Goal: Task Accomplishment & Management: Manage account settings

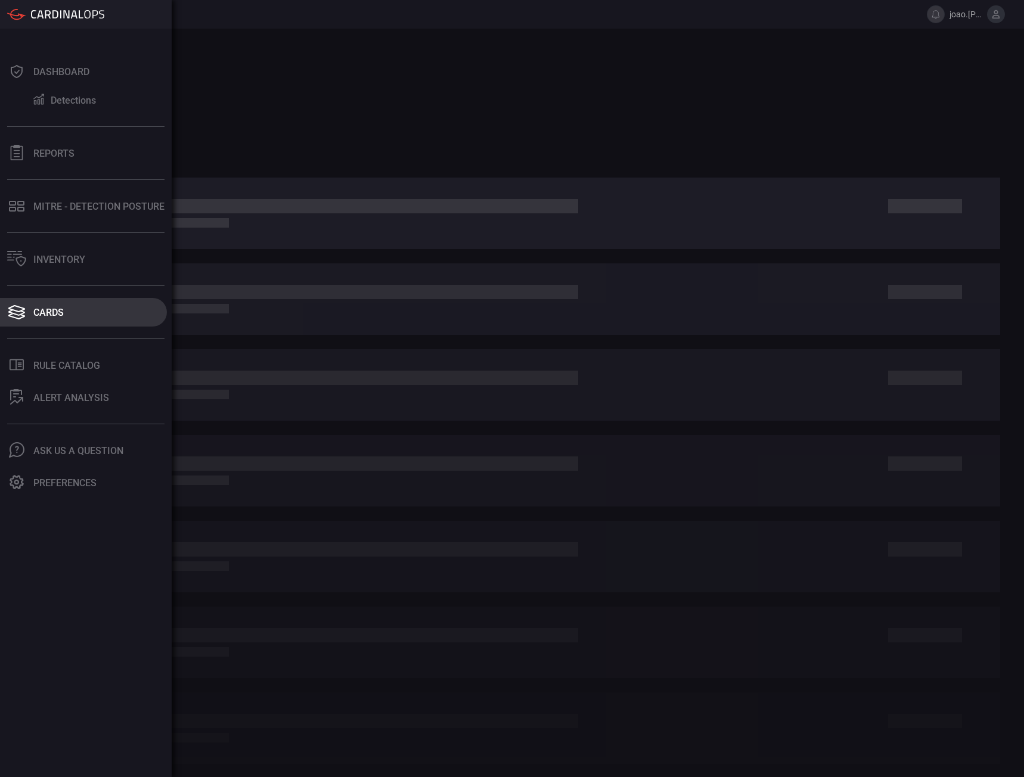
click at [36, 317] on div "Cards" at bounding box center [48, 312] width 30 height 11
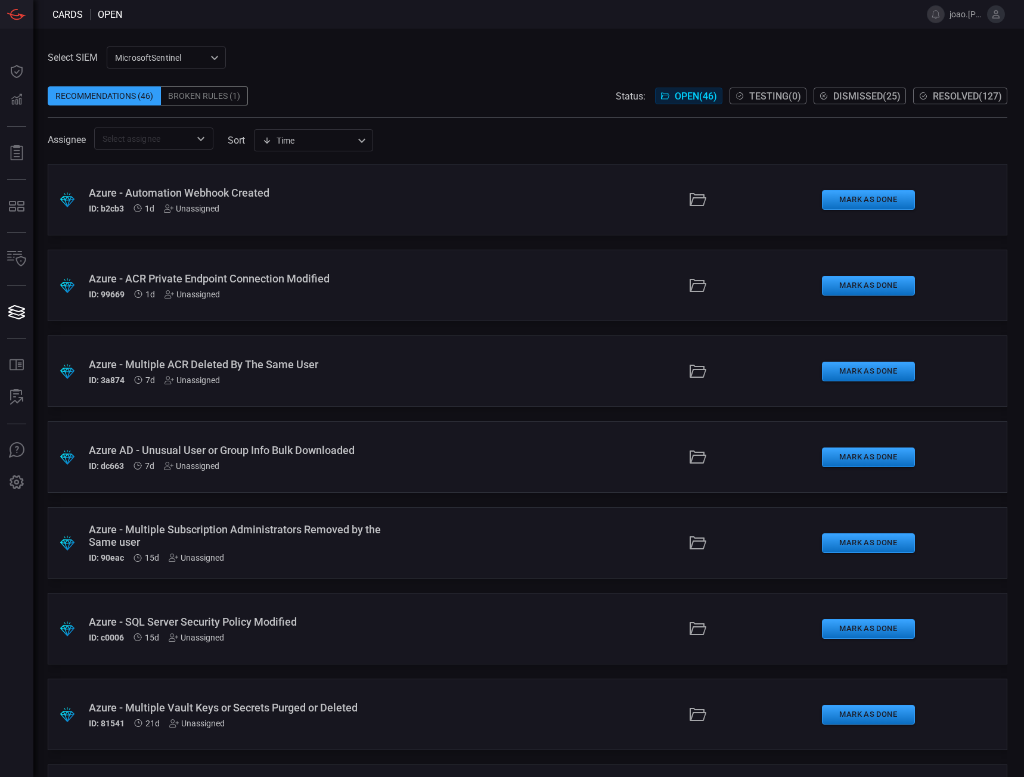
click at [156, 281] on div "Azure - ACR Private Endpoint Connection Modified" at bounding box center [244, 278] width 311 height 13
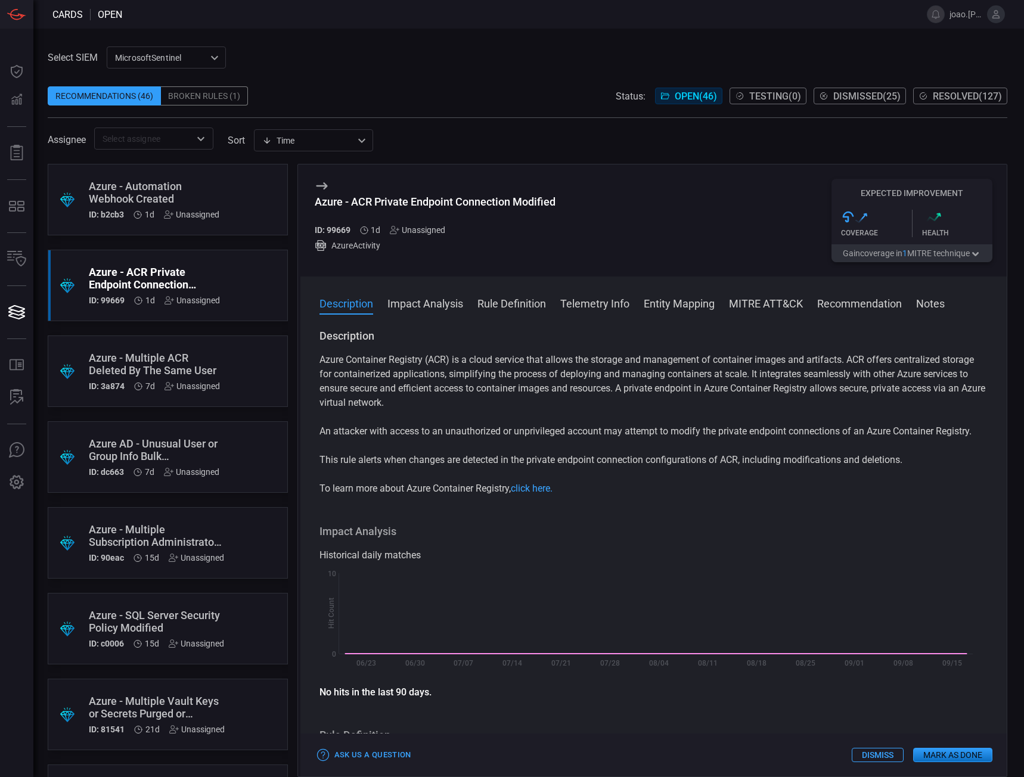
click at [343, 231] on h5 "ID: 99669" at bounding box center [333, 230] width 36 height 10
copy h5 "99669"
drag, startPoint x: 311, startPoint y: 199, endPoint x: 562, endPoint y: 206, distance: 251.1
click at [562, 206] on div "Azure - ACR Private Endpoint Connection Modified ID: 99669 1d Unassigned AzureA…" at bounding box center [653, 221] width 707 height 112
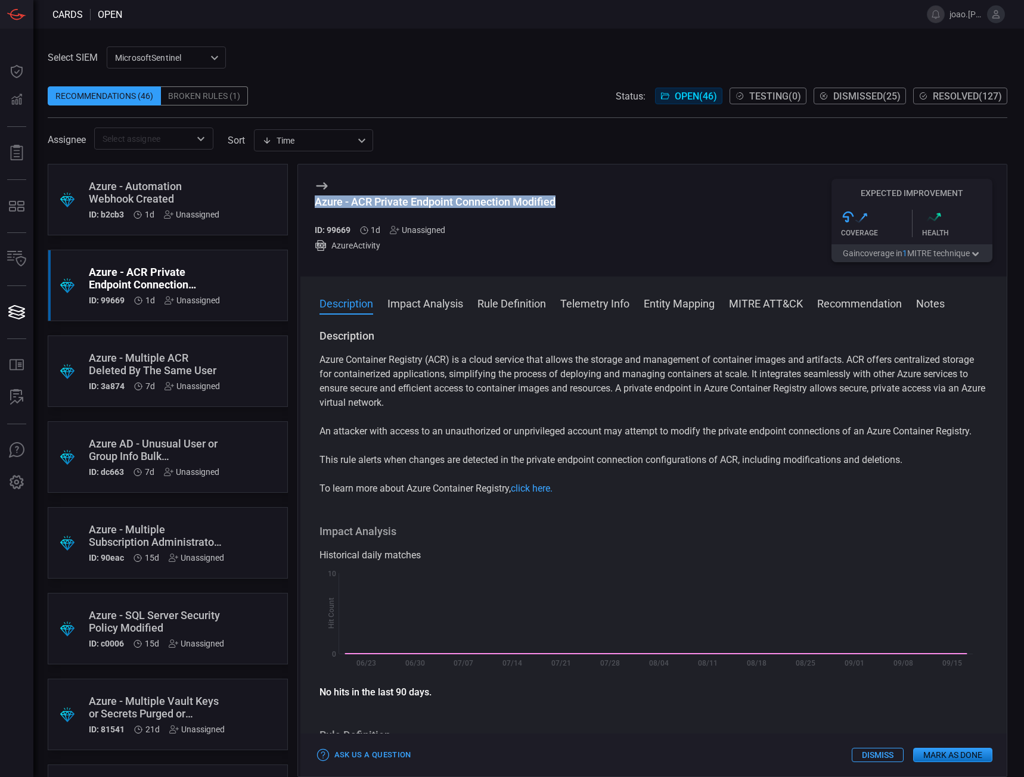
copy div "Azure - ACR Private Endpoint Connection Modified"
click at [516, 304] on button "Rule Definition" at bounding box center [512, 303] width 69 height 14
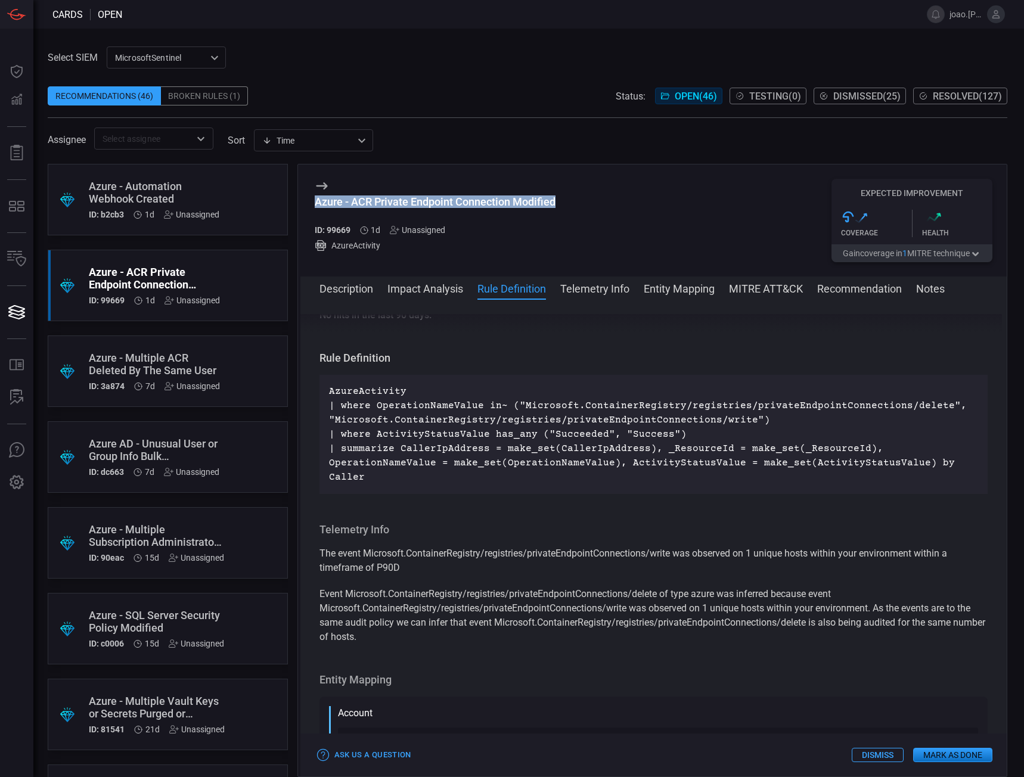
scroll to position [388, 0]
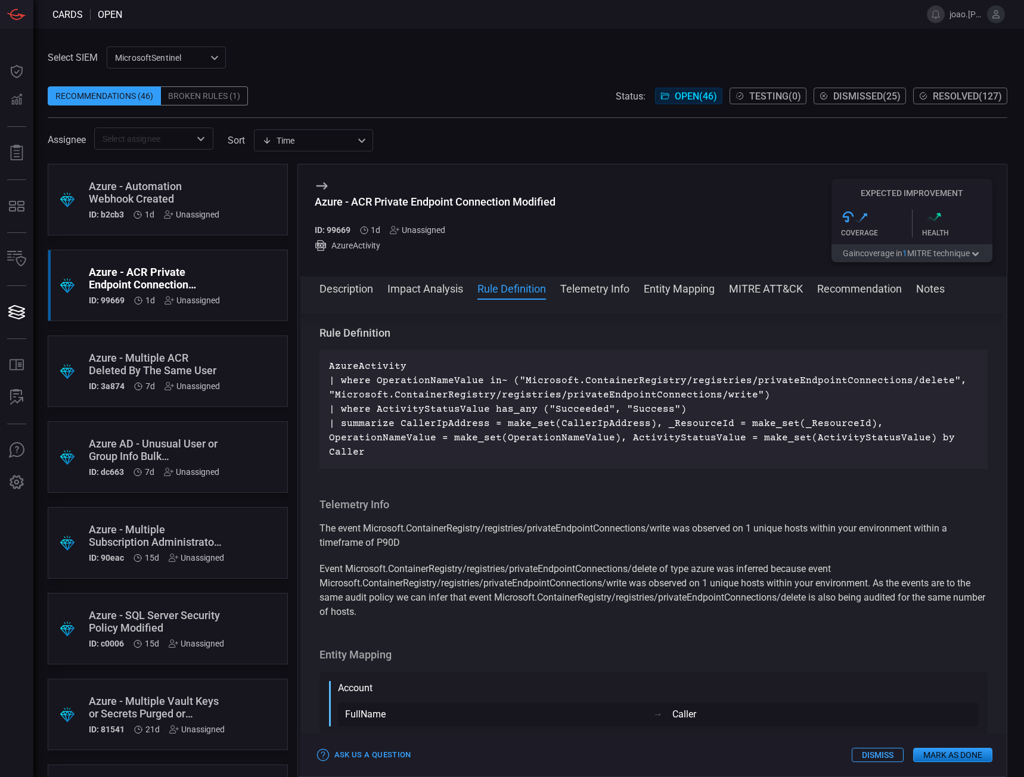
click at [171, 206] on div "Azure - Automation Webhook Created ID: b2cb3 1d Unassigned" at bounding box center [154, 199] width 131 height 39
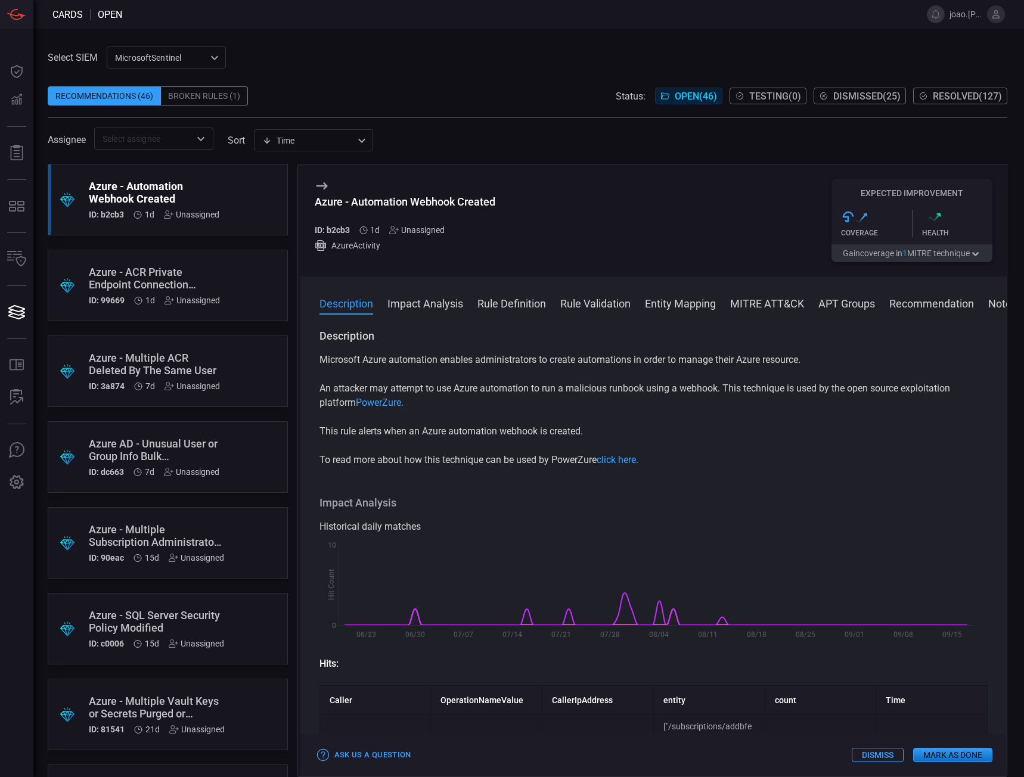
click at [501, 300] on button "Rule Definition" at bounding box center [512, 303] width 69 height 14
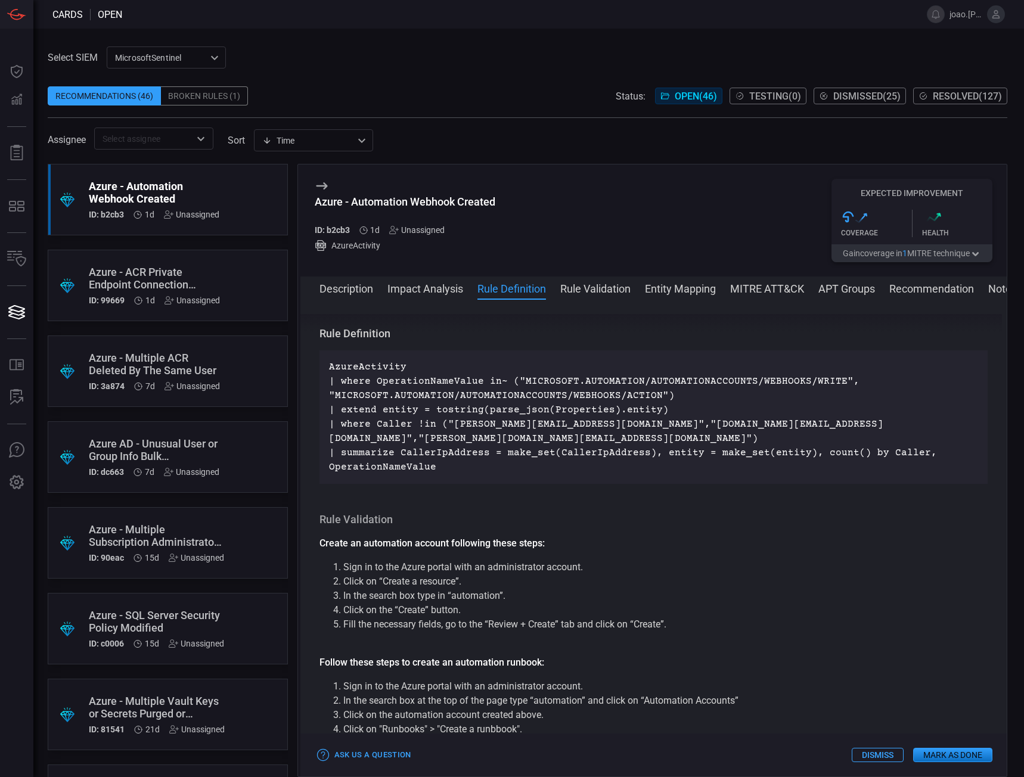
scroll to position [1030, 0]
click at [340, 285] on button "Description" at bounding box center [347, 288] width 54 height 14
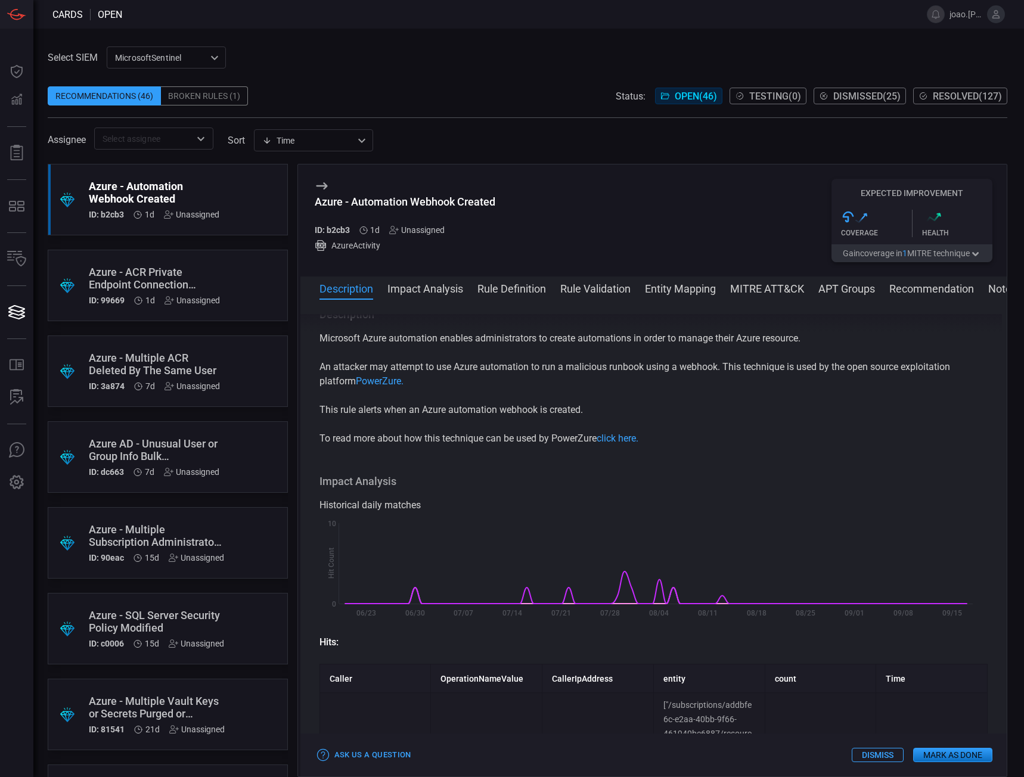
scroll to position [0, 0]
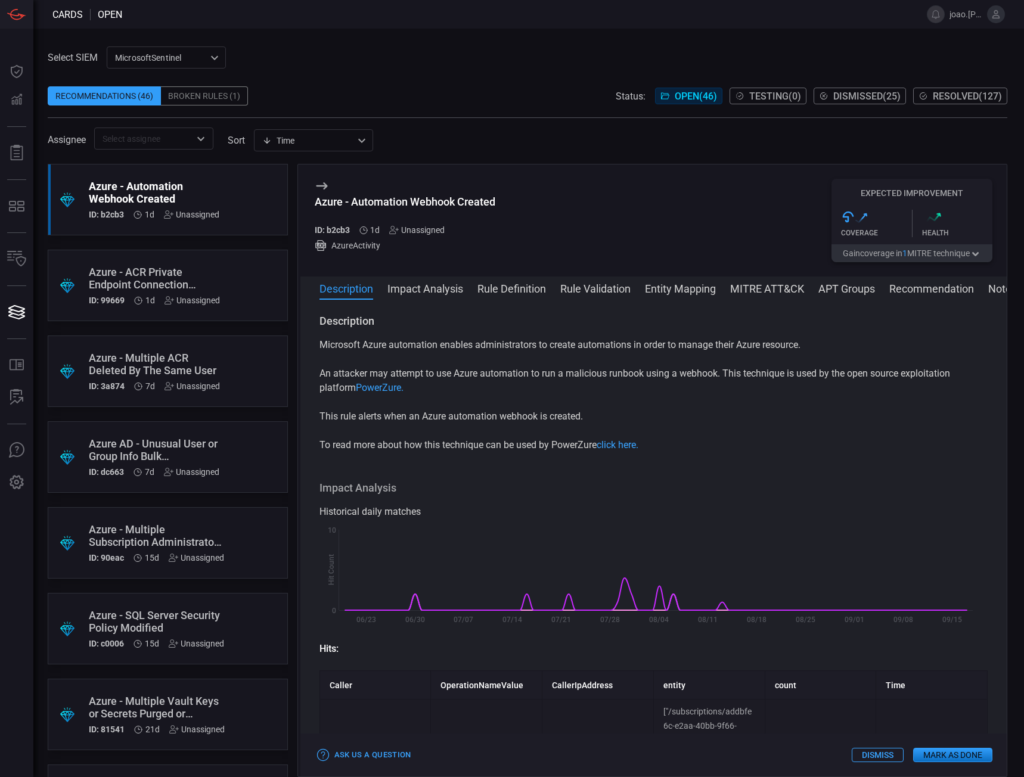
click at [337, 230] on h5 "ID: b2cb3" at bounding box center [332, 230] width 35 height 10
copy h5 "b2cb3"
drag, startPoint x: 317, startPoint y: 205, endPoint x: 533, endPoint y: 202, distance: 216.4
click at [533, 202] on div "Azure - Automation Webhook Created ID: b2cb3 1d Unassigned AzureActivity Expect…" at bounding box center [653, 221] width 707 height 112
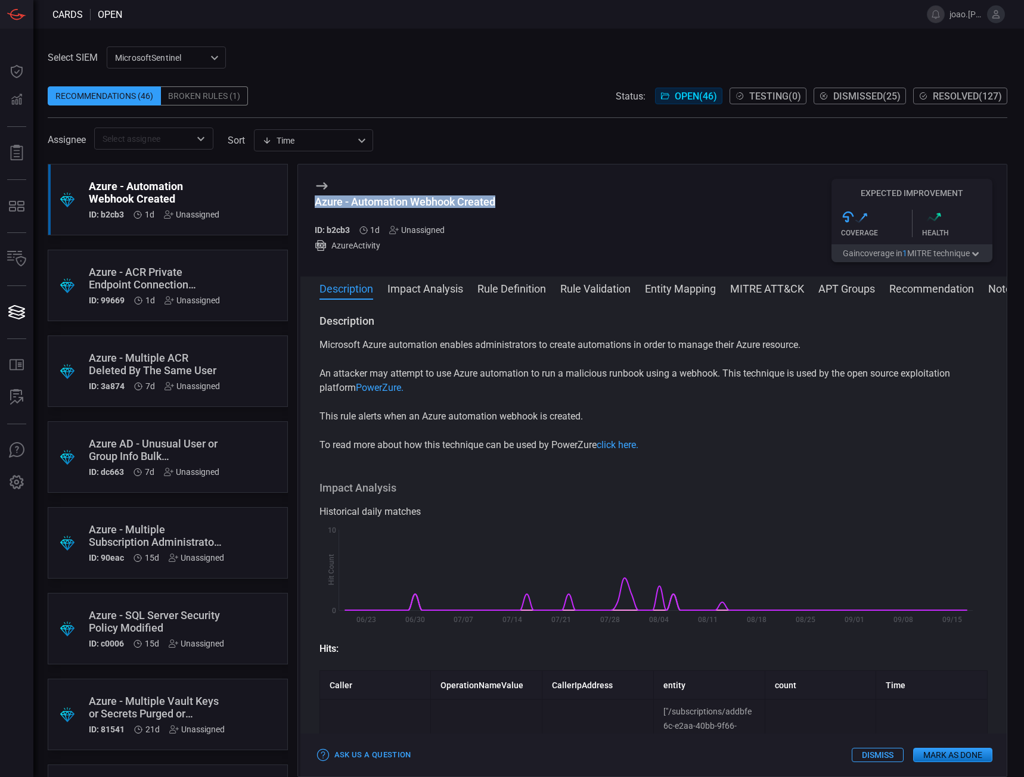
copy div "Azure - Automation Webhook Created"
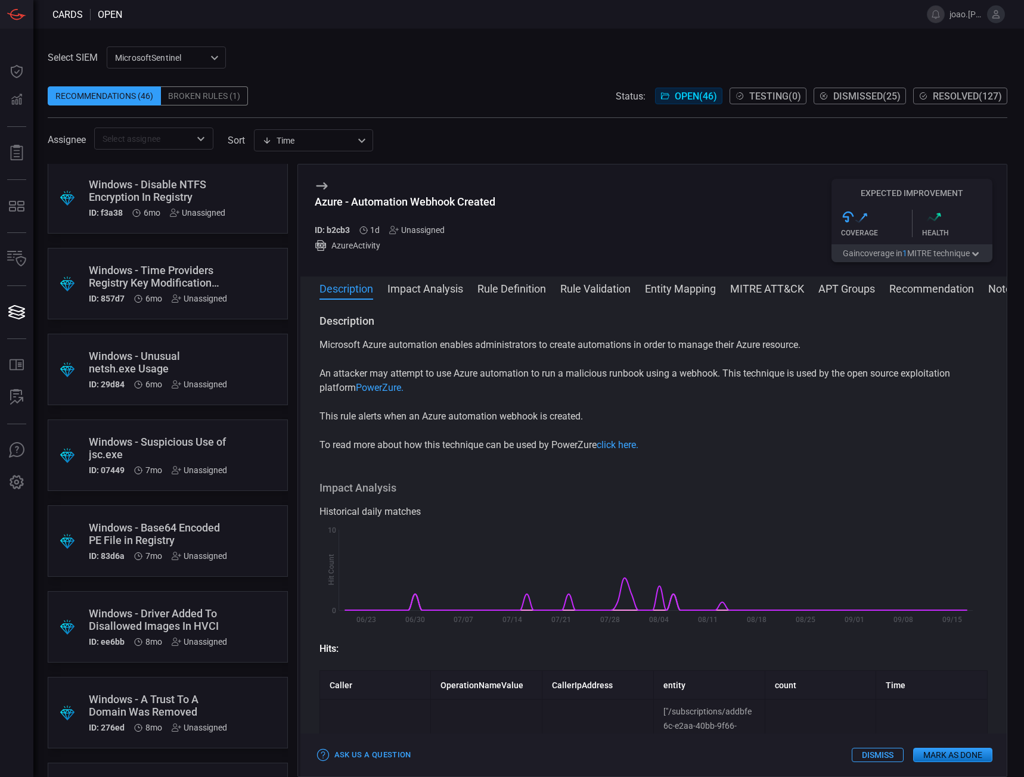
click at [218, 443] on div "Windows - Suspicious Use of jsc.exe" at bounding box center [158, 448] width 138 height 25
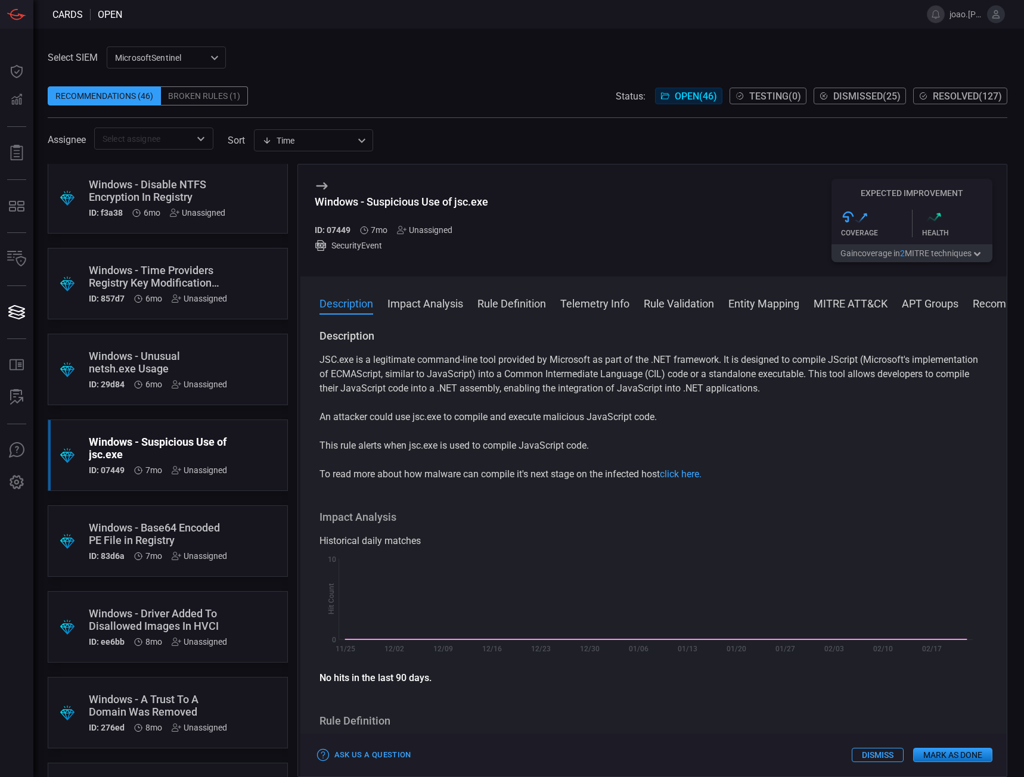
click at [940, 754] on button "Mark as Done" at bounding box center [952, 755] width 79 height 14
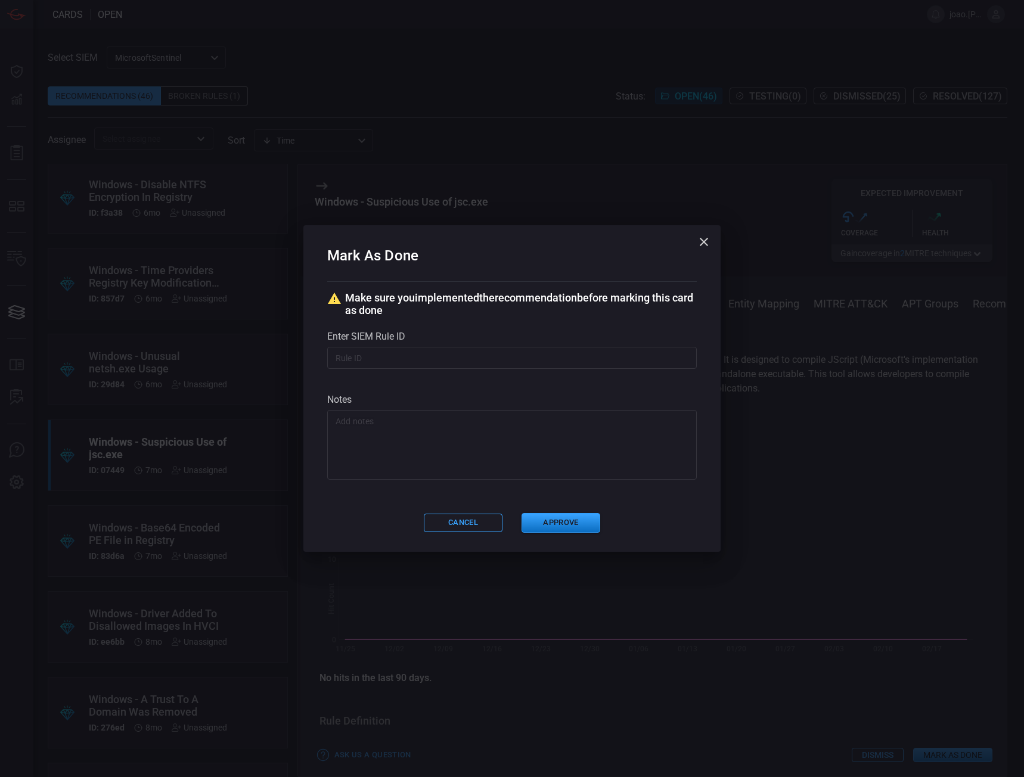
click at [389, 352] on input "text" at bounding box center [512, 358] width 370 height 22
paste input "8058a123-e4f1-4bc4-bfb6-29570e0ba380"
type input "8058a123-e4f1-4bc4-bfb6-29570e0ba380"
click at [575, 525] on button "Approve" at bounding box center [561, 523] width 79 height 20
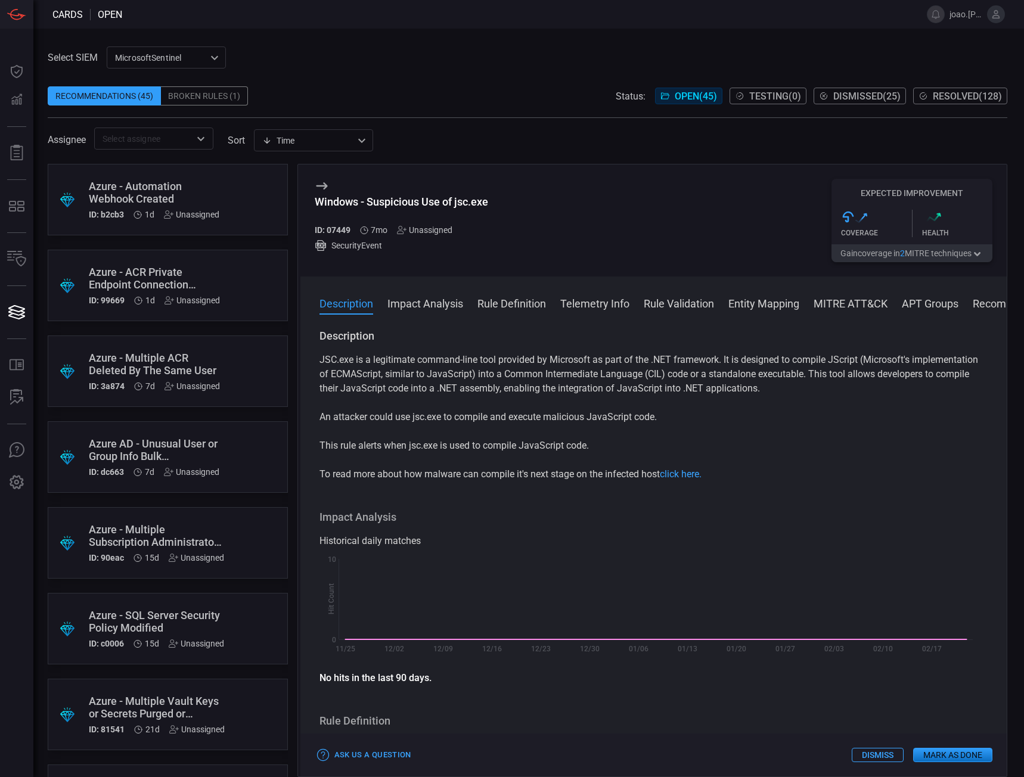
scroll to position [1976, 0]
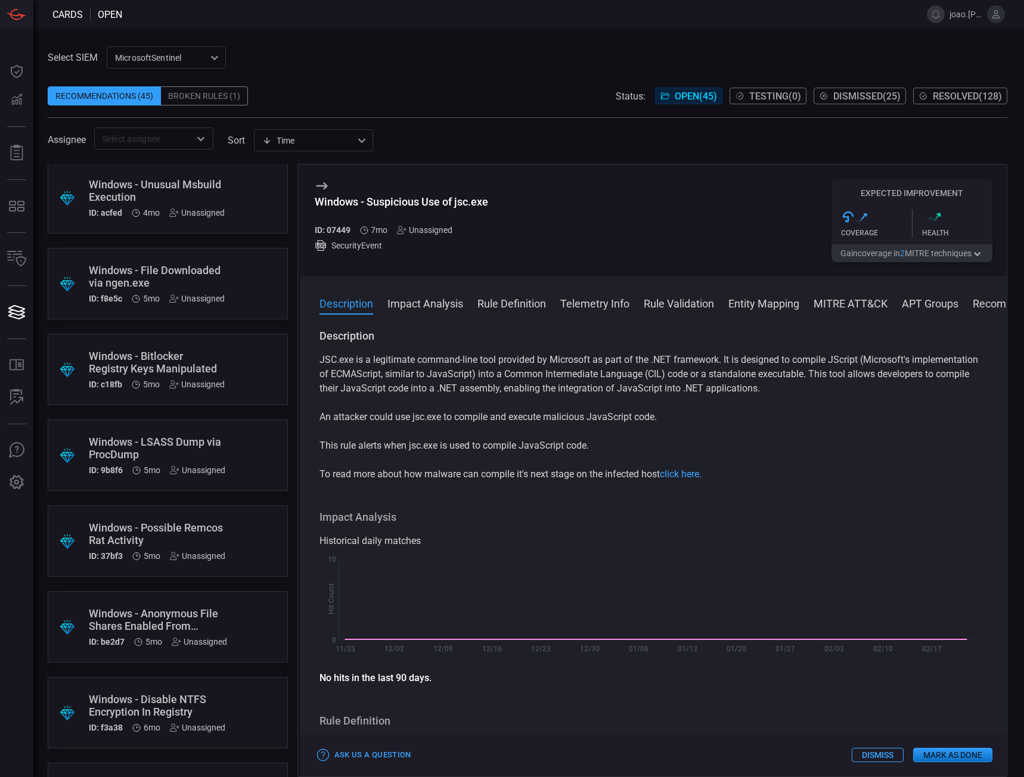
click at [173, 452] on div "Windows - LSASS Dump via ProcDump" at bounding box center [157, 448] width 137 height 25
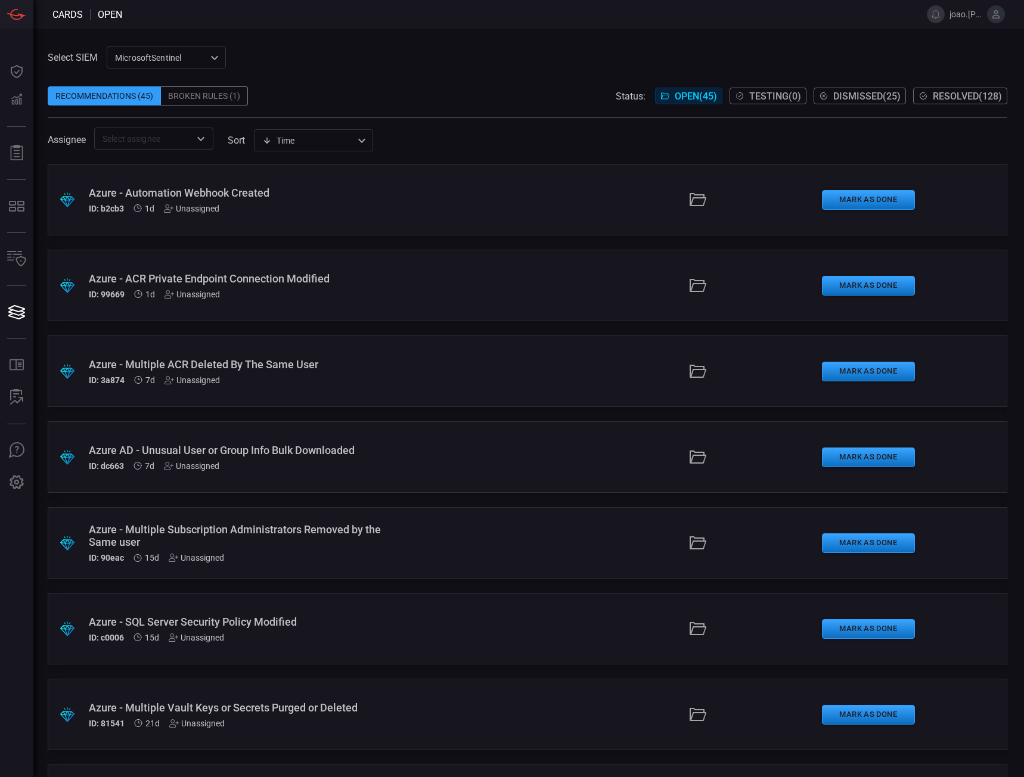
scroll to position [1970, 0]
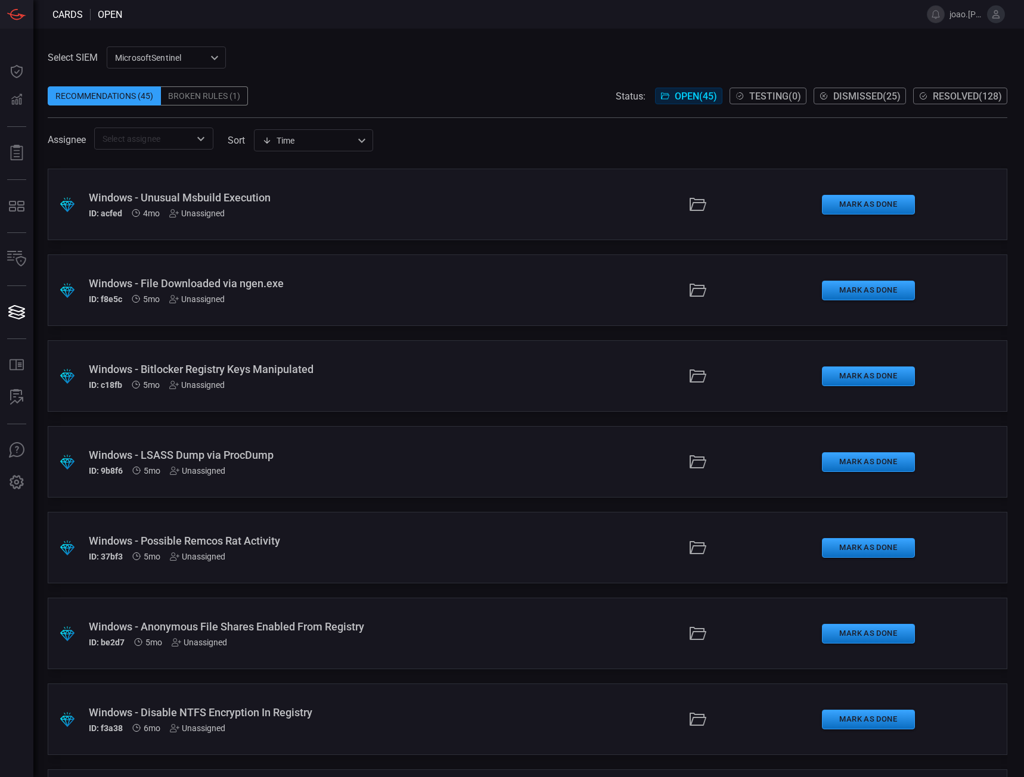
click at [275, 457] on div "Windows - LSASS Dump via ProcDump" at bounding box center [244, 455] width 311 height 13
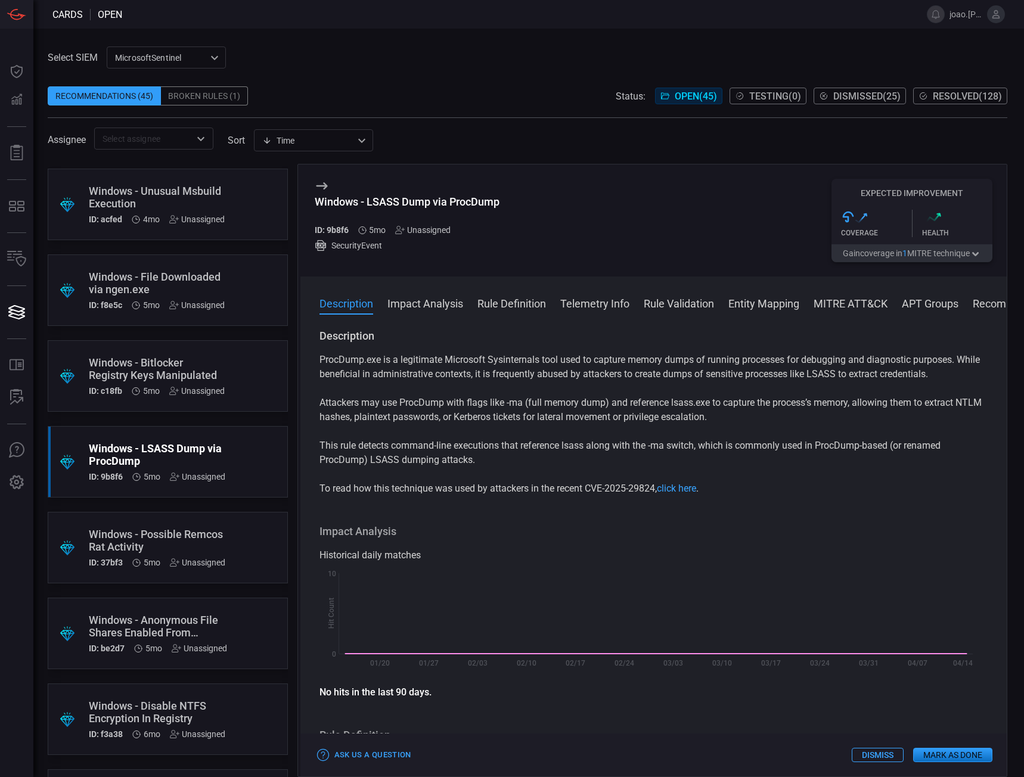
click at [963, 756] on button "Mark as Done" at bounding box center [952, 755] width 79 height 14
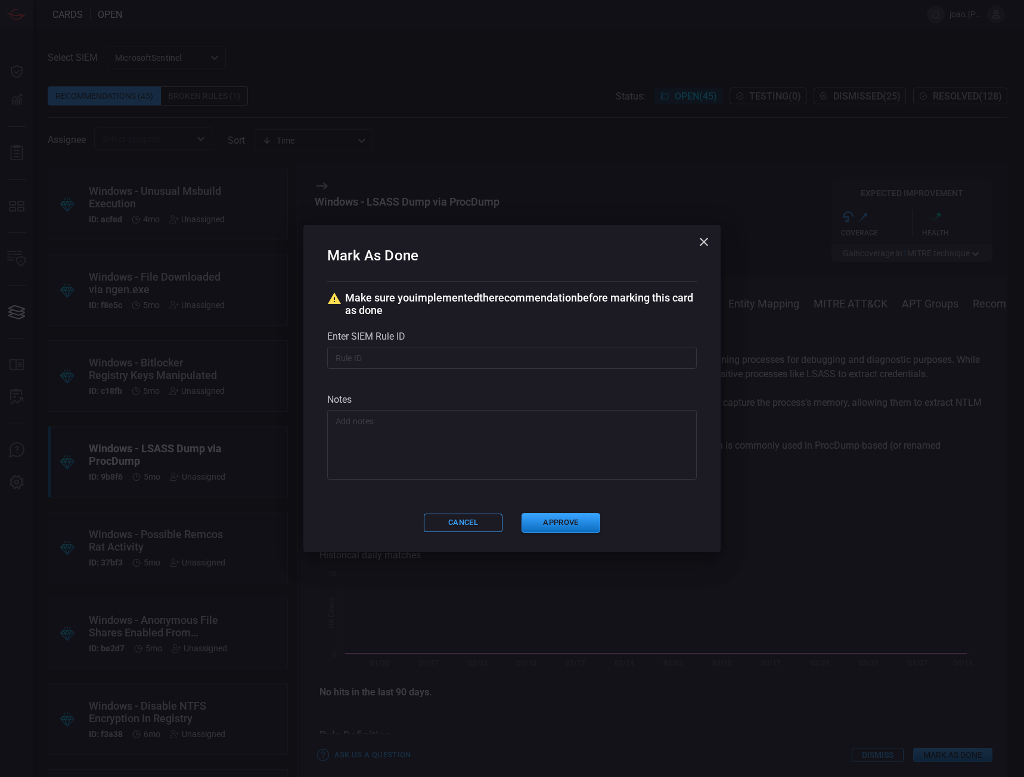
click at [455, 357] on input "text" at bounding box center [512, 358] width 370 height 22
paste input "8058a123-e4f1-4bc4-bfb6-29570e0ba380"
type input "8058a123-e4f1-4bc4-bfb6-29570e0ba380"
click at [571, 522] on button "Approve" at bounding box center [561, 523] width 79 height 20
